Goal: Task Accomplishment & Management: Manage account settings

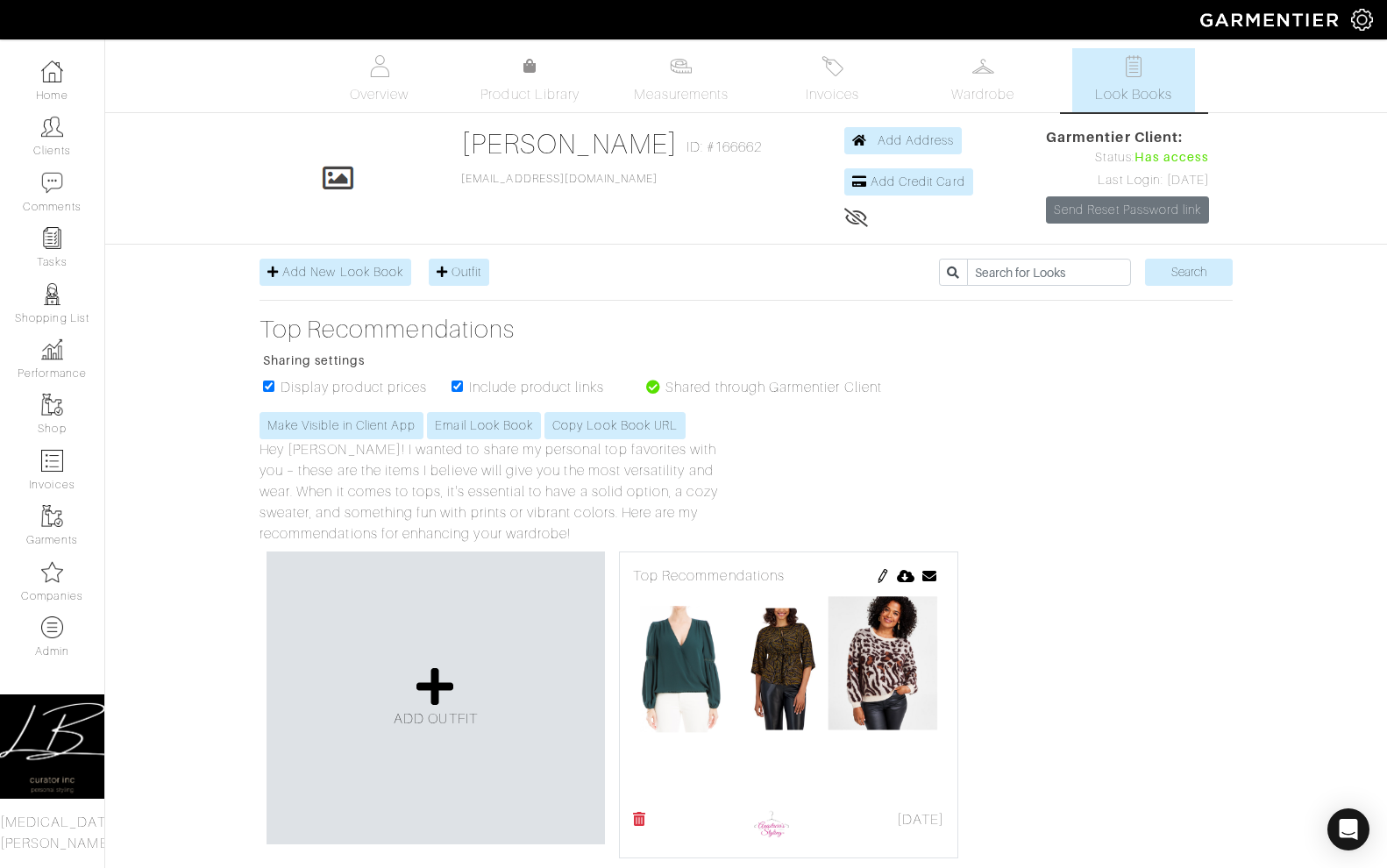
scroll to position [684, 0]
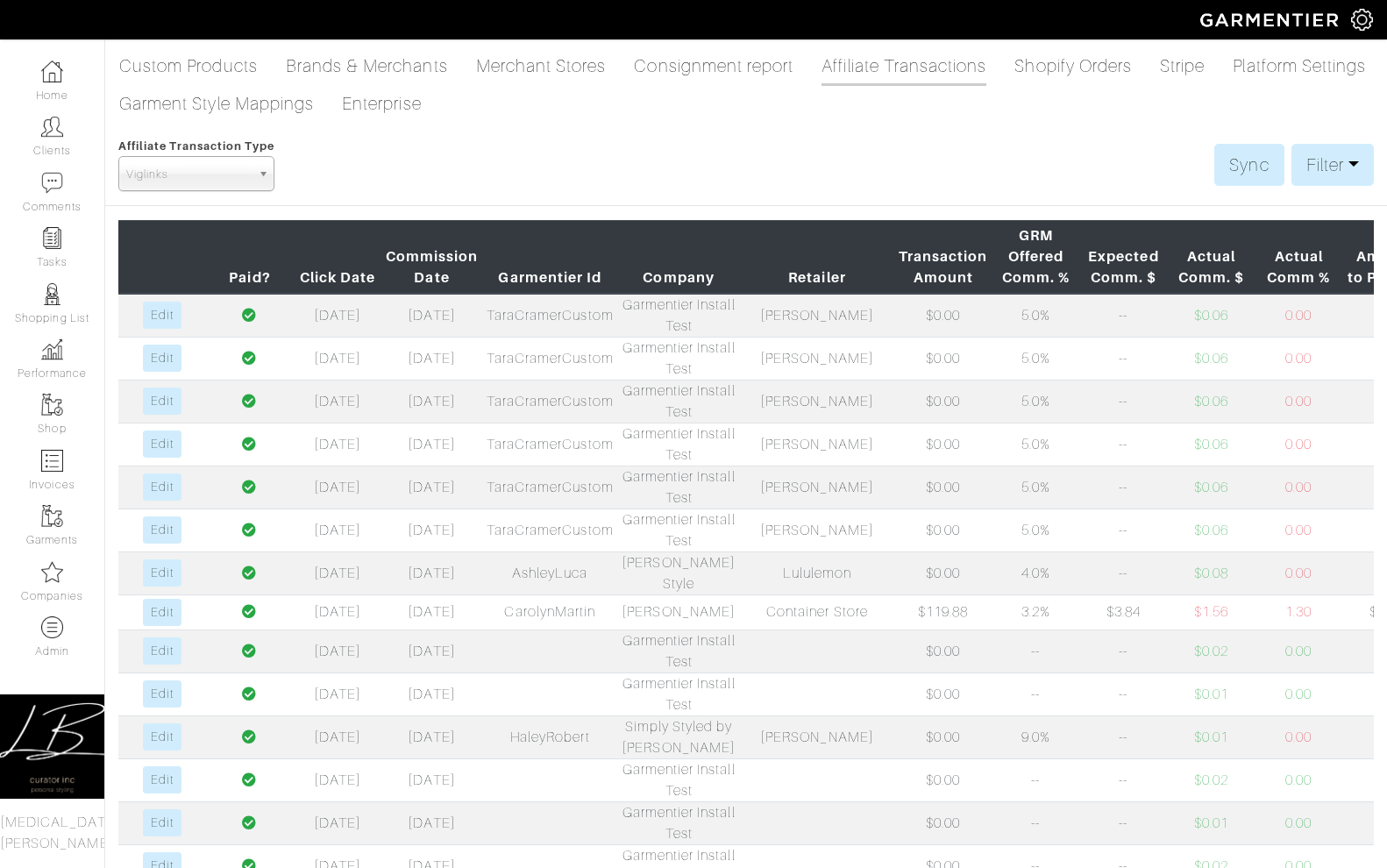
click at [224, 176] on span "Viglinks" at bounding box center [188, 174] width 124 height 35
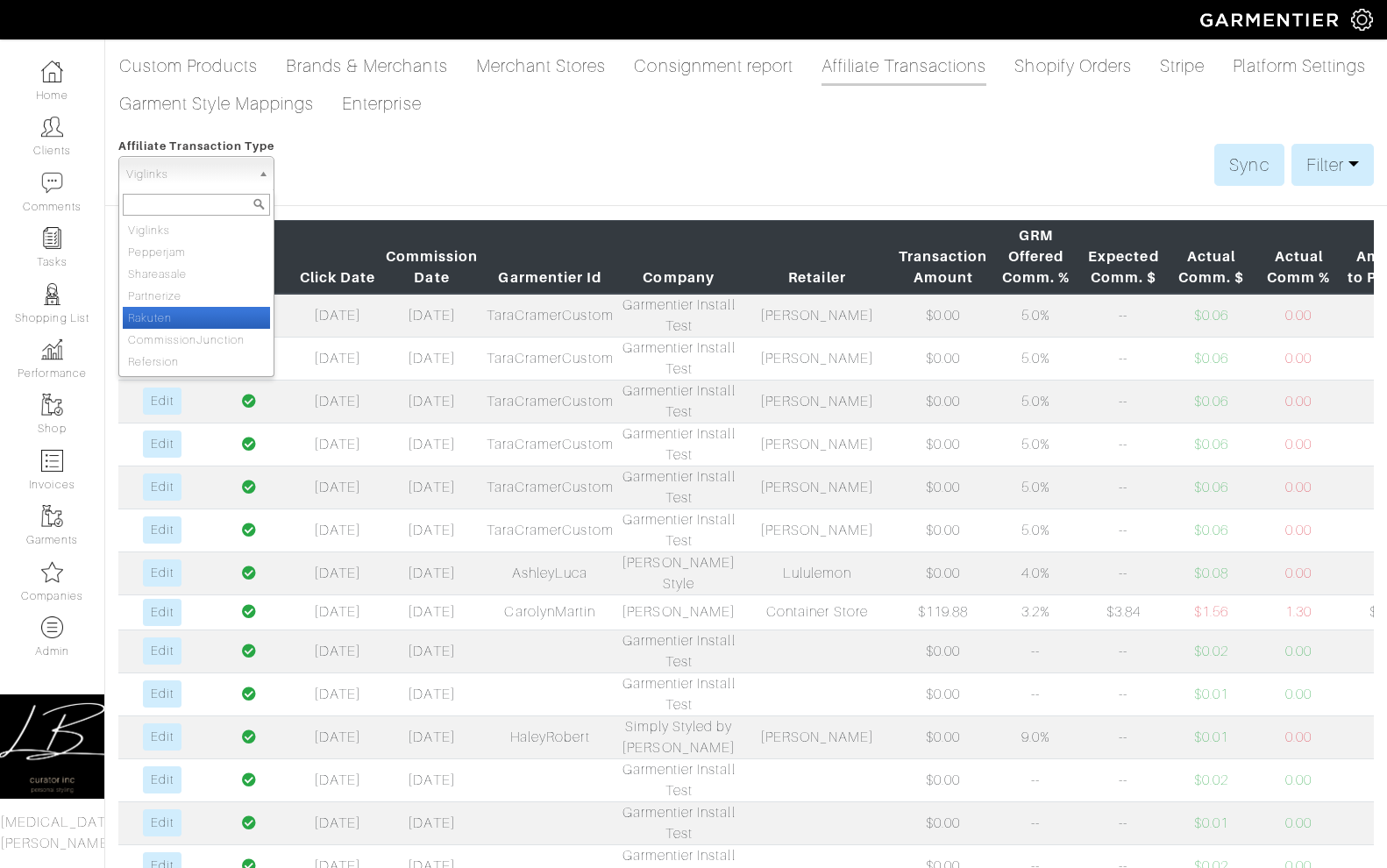
click at [185, 310] on li "Rakuten" at bounding box center [196, 318] width 147 height 22
select select "RakutenTransaction"
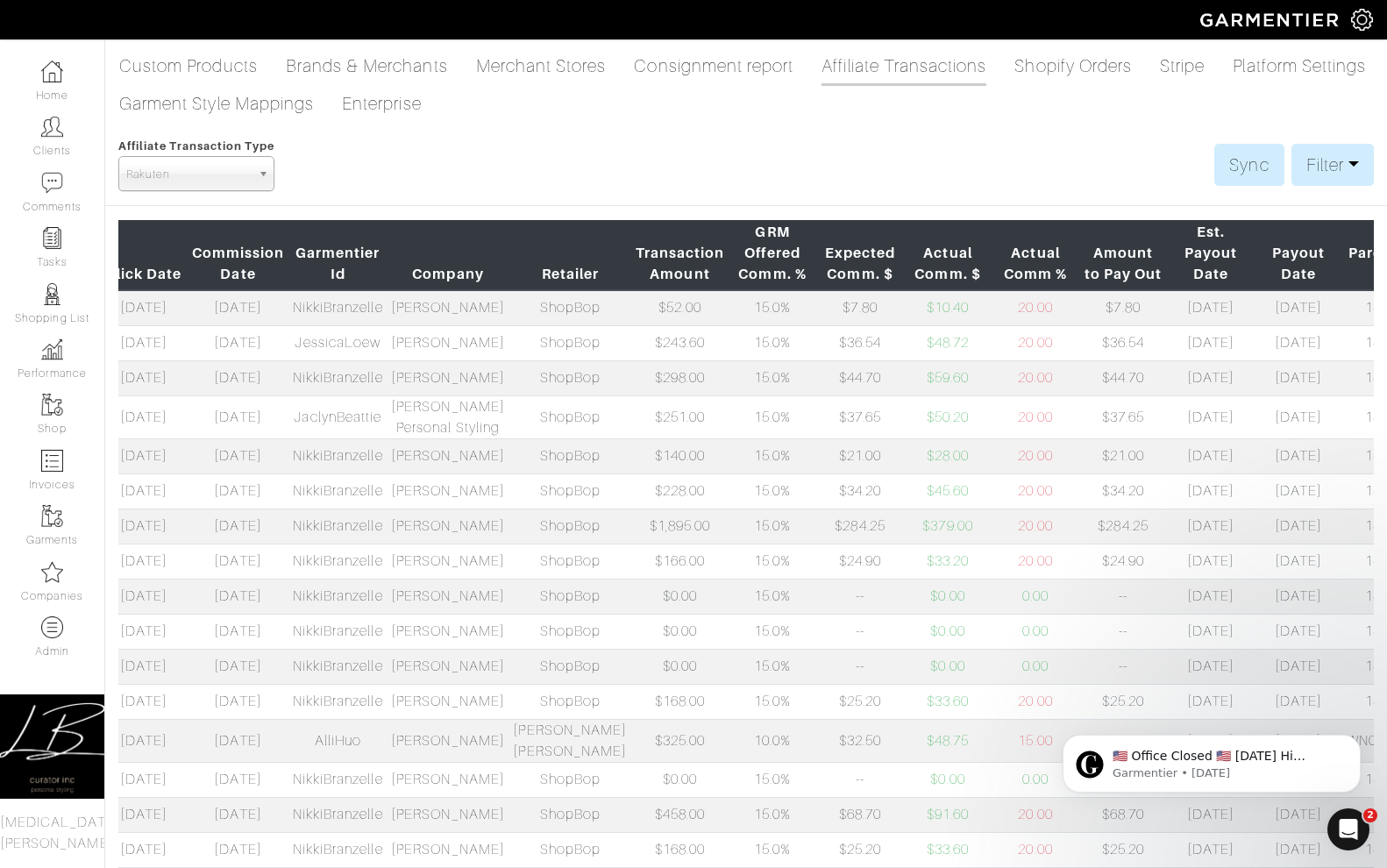
scroll to position [0, 217]
